Goal: Information Seeking & Learning: Check status

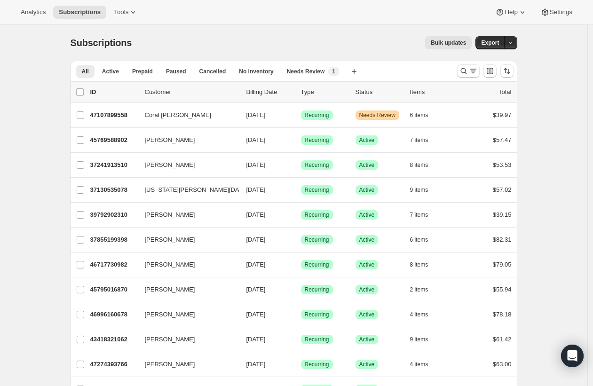
click at [43, 10] on span "Analytics" at bounding box center [33, 12] width 25 height 8
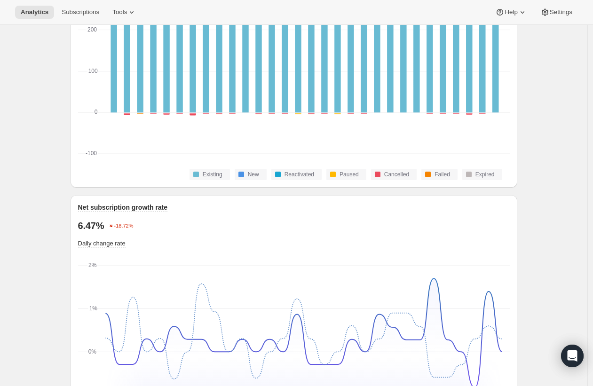
scroll to position [22, 0]
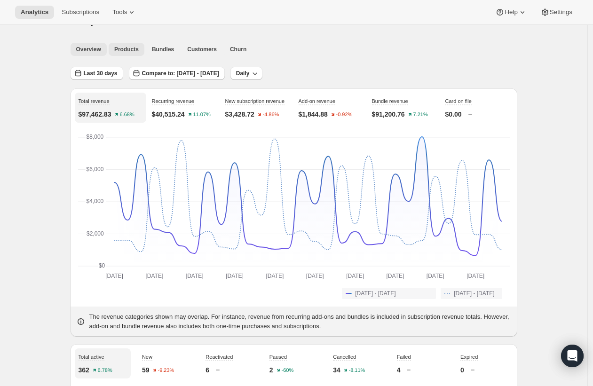
click at [132, 51] on span "Products" at bounding box center [126, 50] width 24 height 8
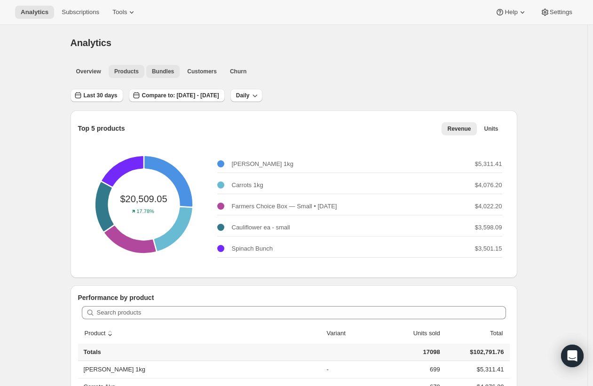
click at [171, 70] on span "Bundles" at bounding box center [163, 72] width 22 height 8
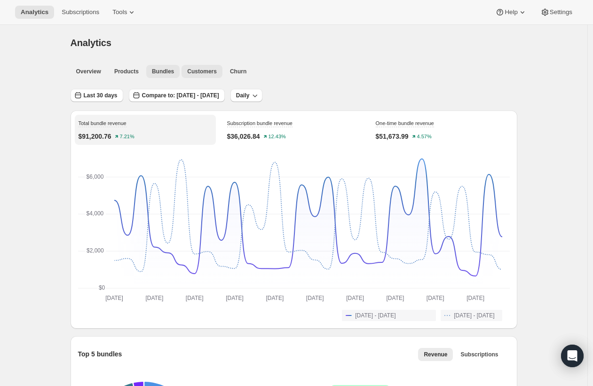
click at [212, 71] on span "Customers" at bounding box center [202, 72] width 30 height 8
